Goal: Information Seeking & Learning: Check status

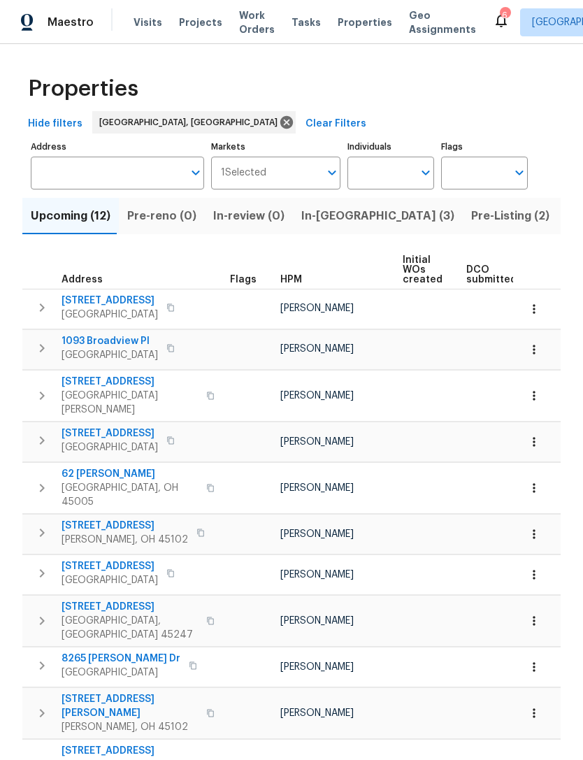
click at [114, 341] on span "1093 Broadview Pl" at bounding box center [110, 341] width 96 height 14
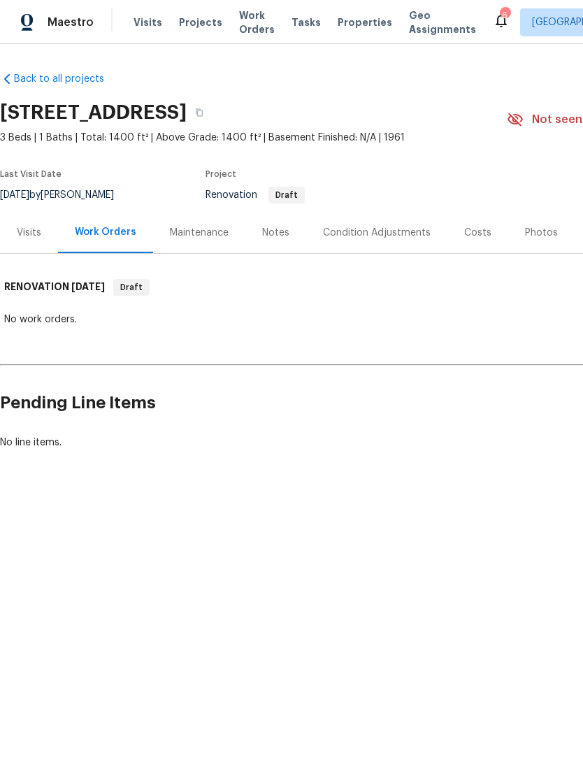
click at [31, 236] on div "Visits" at bounding box center [29, 233] width 24 height 14
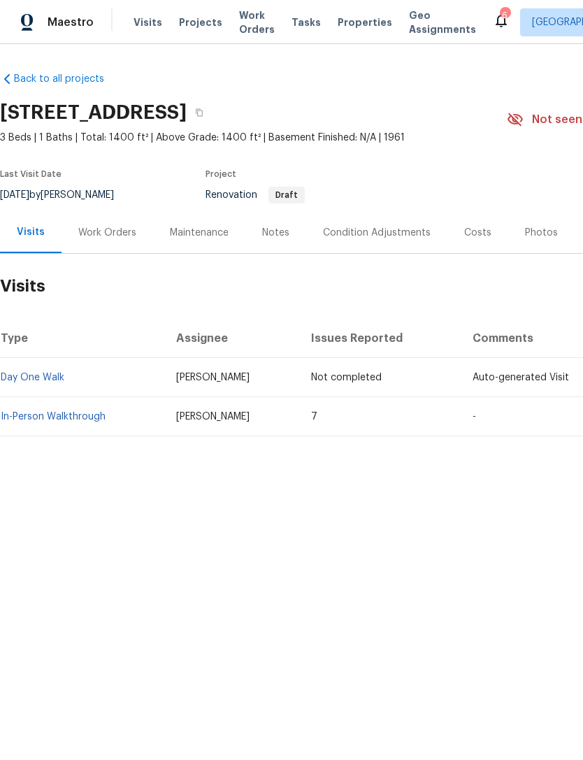
click at [76, 419] on link "In-Person Walkthrough" at bounding box center [53, 417] width 105 height 10
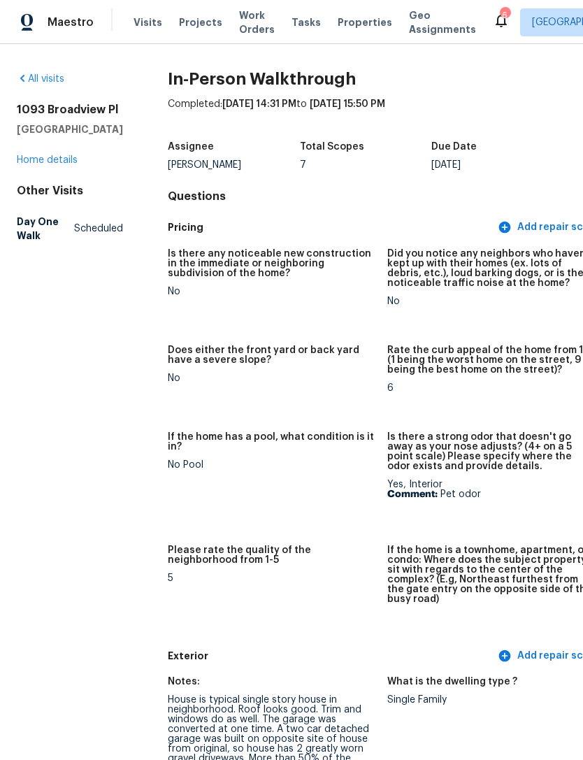
click at [64, 155] on link "Home details" at bounding box center [47, 160] width 61 height 10
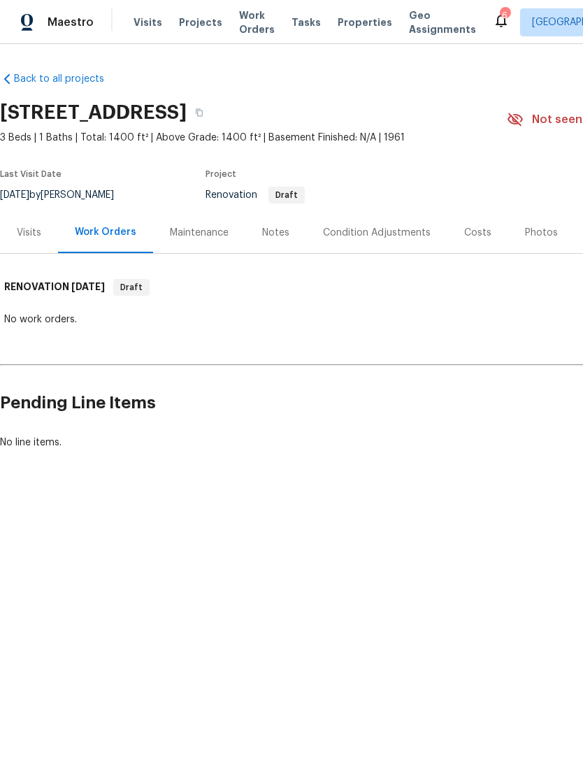
click at [262, 227] on div "Notes" at bounding box center [275, 233] width 27 height 14
